Goal: Task Accomplishment & Management: Use online tool/utility

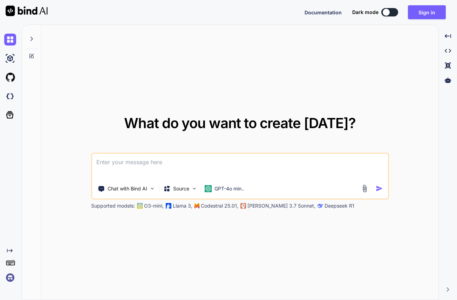
click at [126, 165] on textarea at bounding box center [240, 167] width 296 height 26
click at [424, 11] on button "Sign in" at bounding box center [427, 12] width 38 height 14
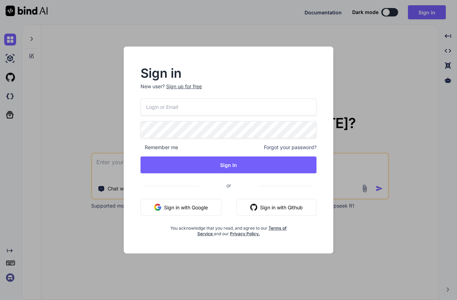
click at [180, 202] on button "Sign in with Google" at bounding box center [180, 207] width 81 height 17
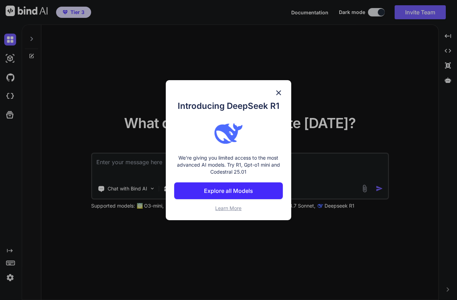
click at [278, 87] on div "Introducing DeepSeek R1 We're giving you limited access to the most advanced AI…" at bounding box center [229, 150] width 126 height 140
click at [277, 90] on img at bounding box center [278, 93] width 8 height 8
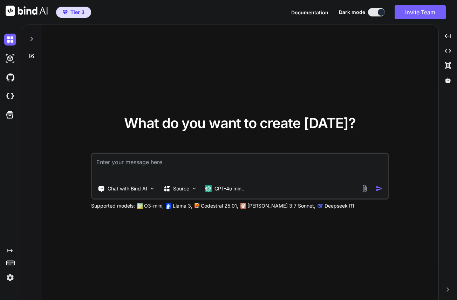
click at [129, 162] on textarea at bounding box center [240, 167] width 296 height 26
click at [12, 41] on img at bounding box center [10, 40] width 12 height 12
click at [30, 38] on icon at bounding box center [32, 39] width 6 height 6
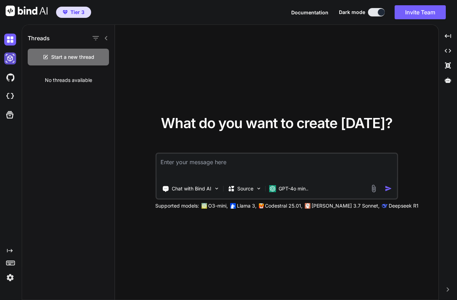
click at [12, 57] on img at bounding box center [10, 59] width 12 height 12
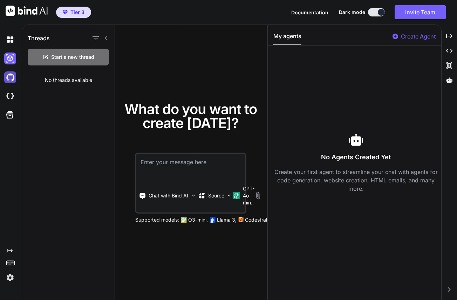
click at [15, 82] on img at bounding box center [10, 77] width 12 height 12
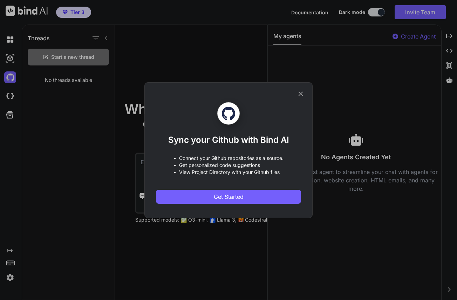
click at [301, 91] on icon at bounding box center [301, 94] width 8 height 8
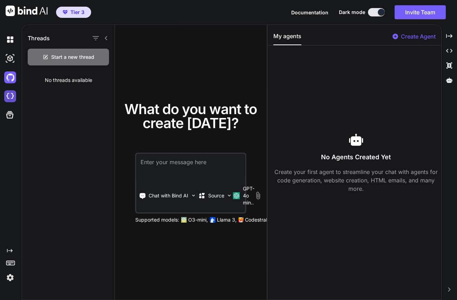
click at [10, 99] on img at bounding box center [10, 96] width 12 height 12
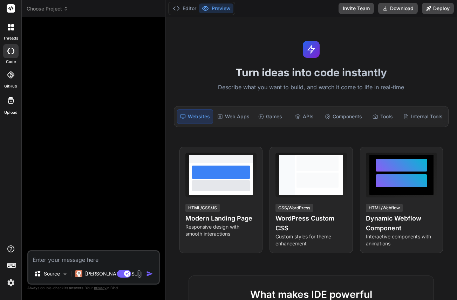
click at [62, 8] on span "Choose Project" at bounding box center [48, 8] width 42 height 7
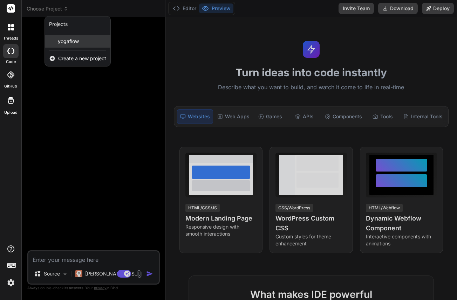
click at [71, 40] on span "yogaflow" at bounding box center [68, 41] width 21 height 7
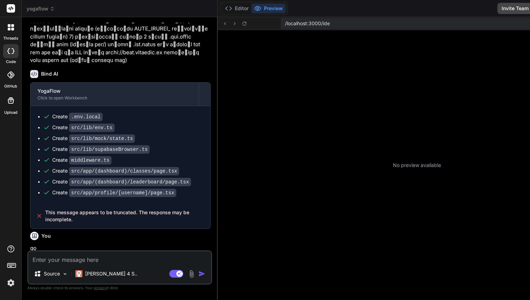
type textarea "x"
